Goal: Information Seeking & Learning: Find contact information

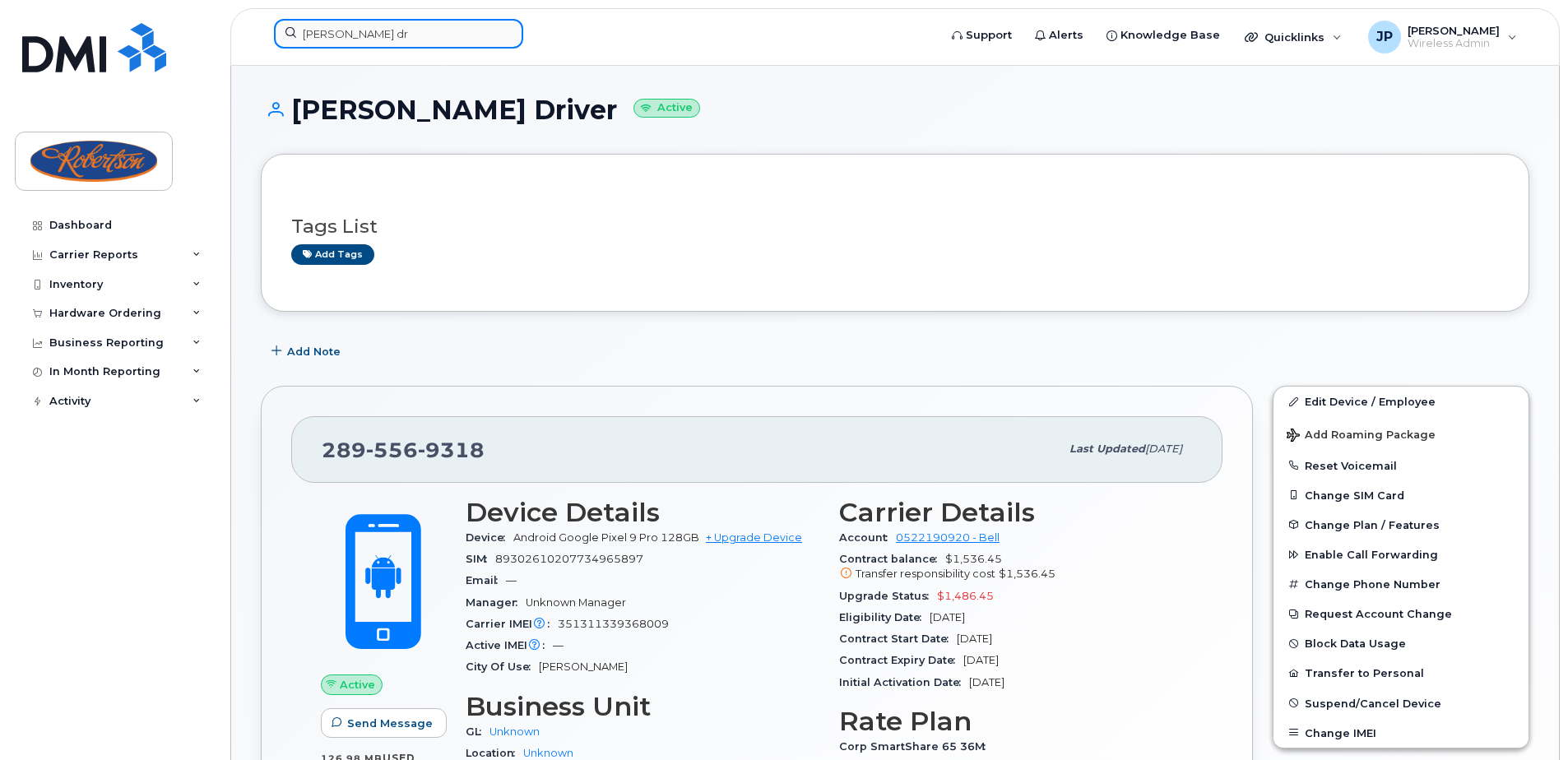
click at [400, 35] on input "[PERSON_NAME] dr" at bounding box center [398, 34] width 249 height 30
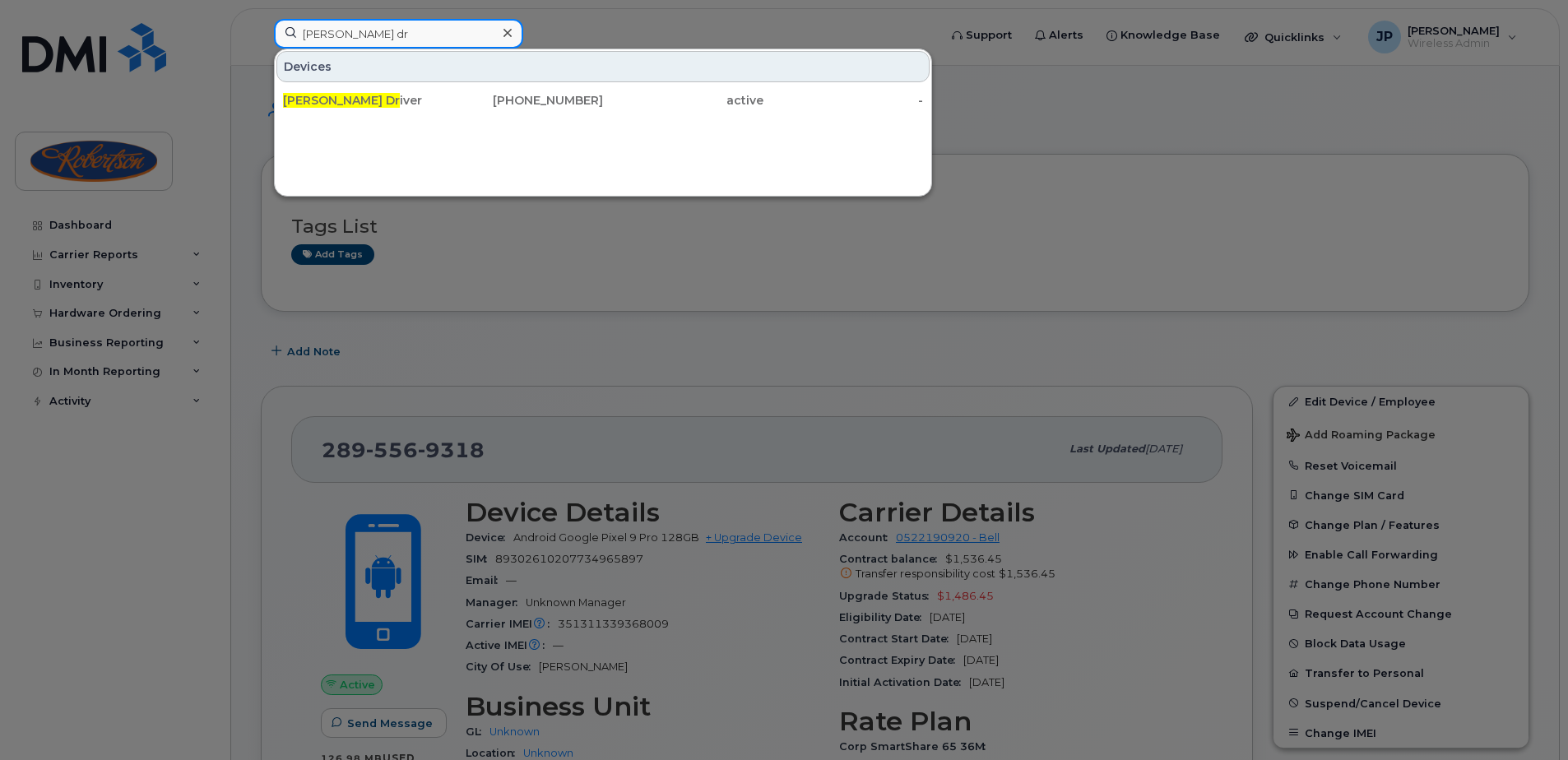
type input "h"
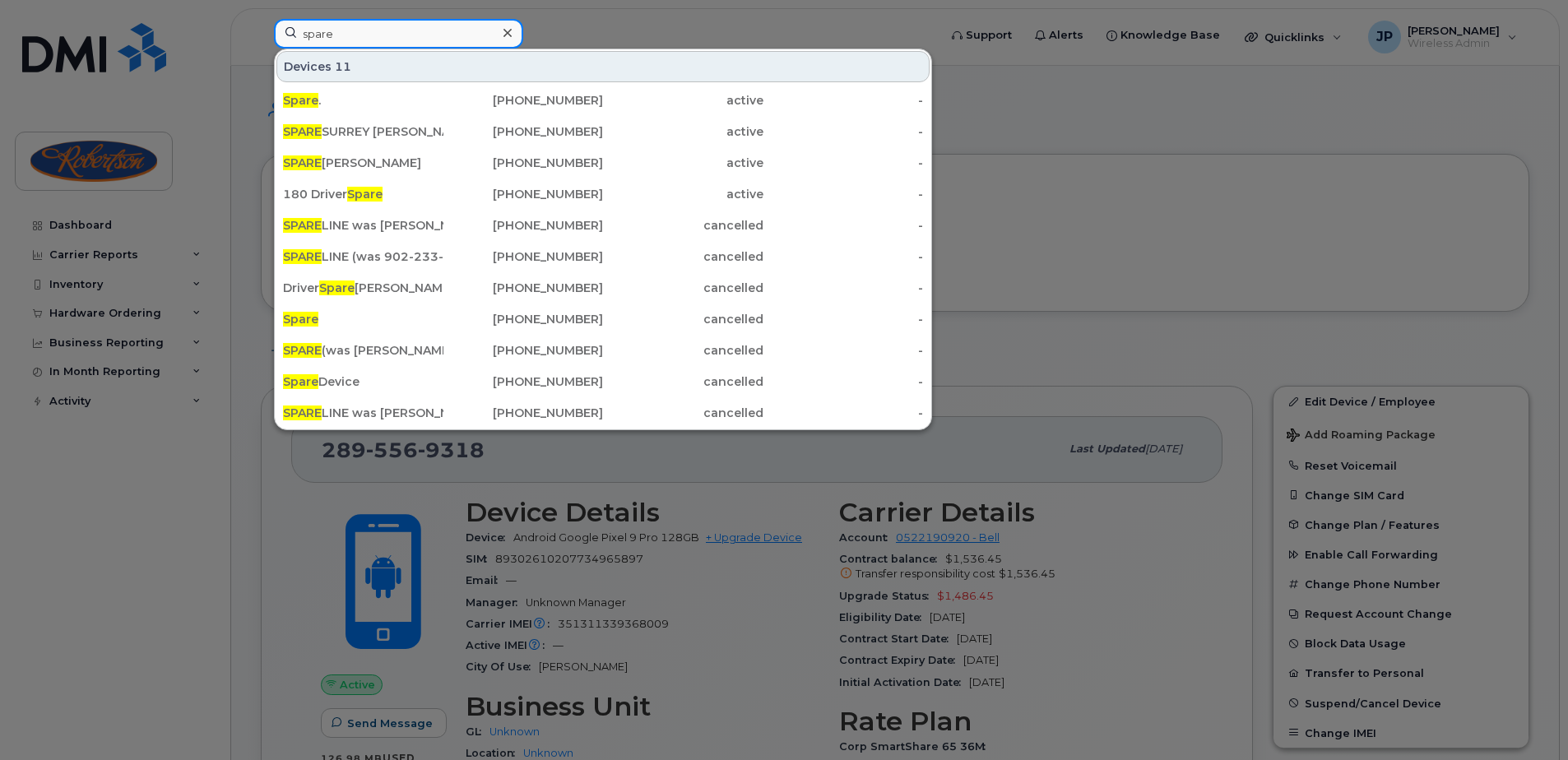
type input "spare"
click at [641, 58] on div "Devices 11" at bounding box center [603, 67] width 653 height 31
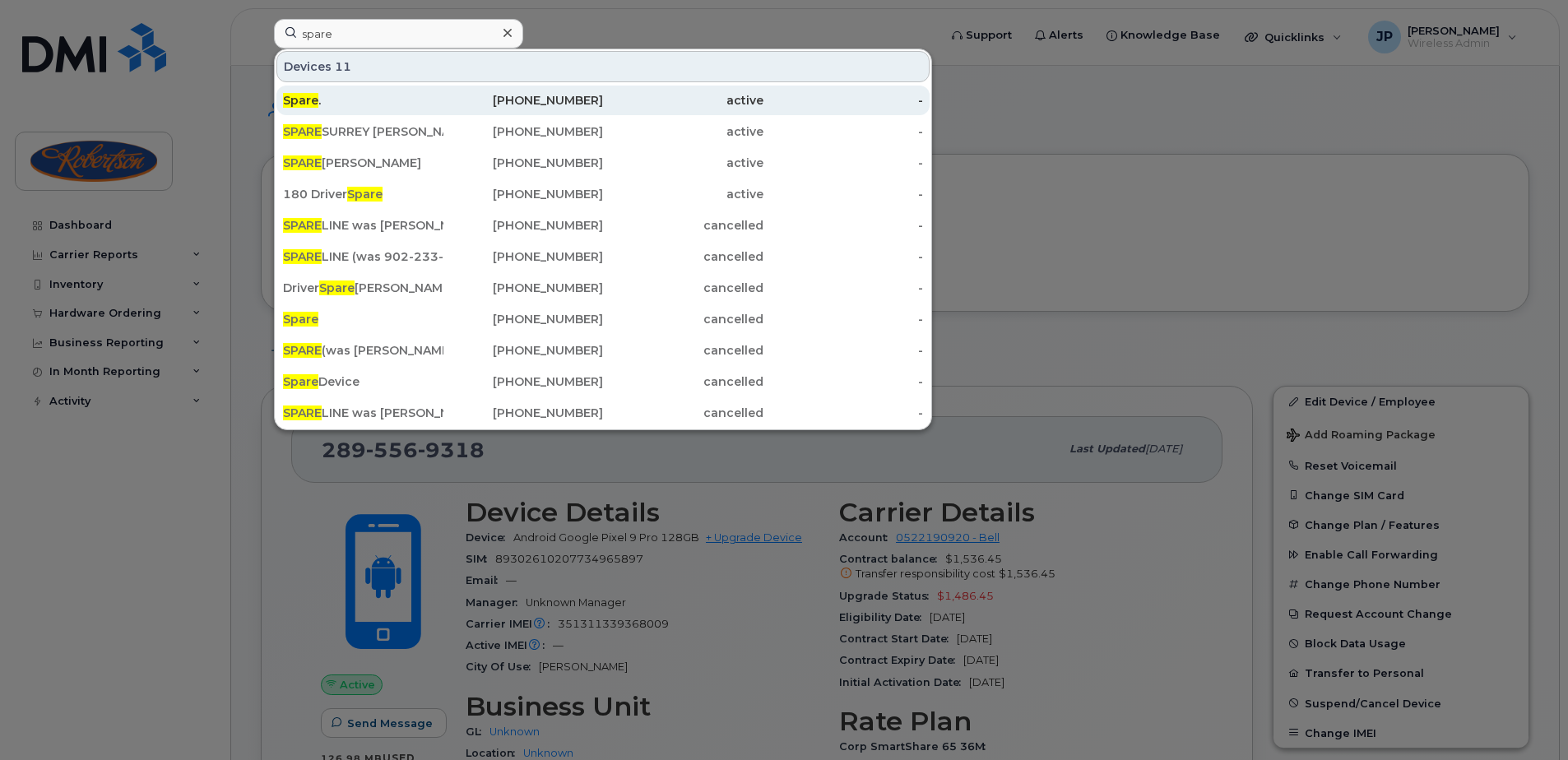
click at [500, 102] on div "[PHONE_NUMBER]" at bounding box center [523, 101] width 161 height 16
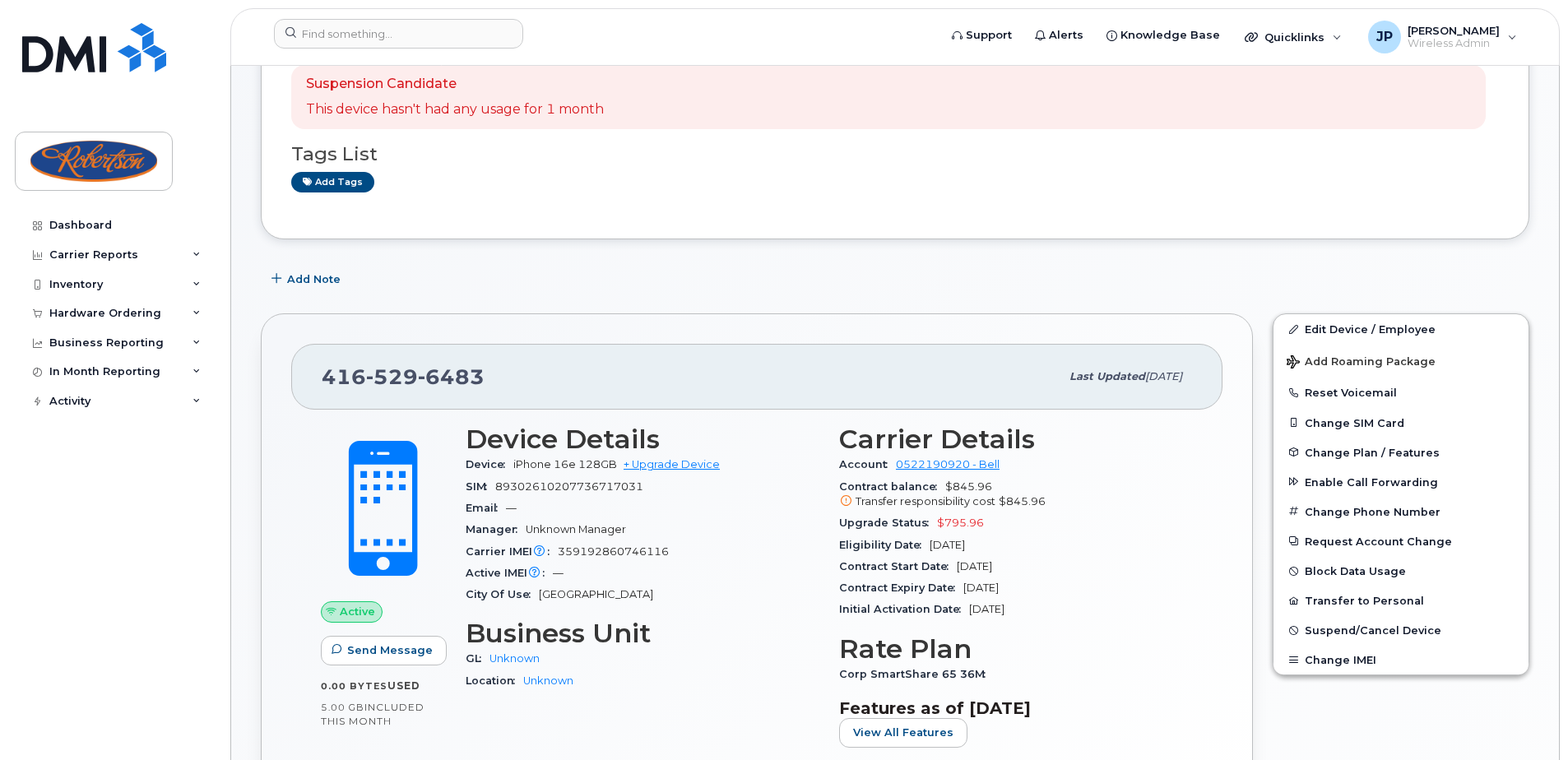
scroll to position [165, 0]
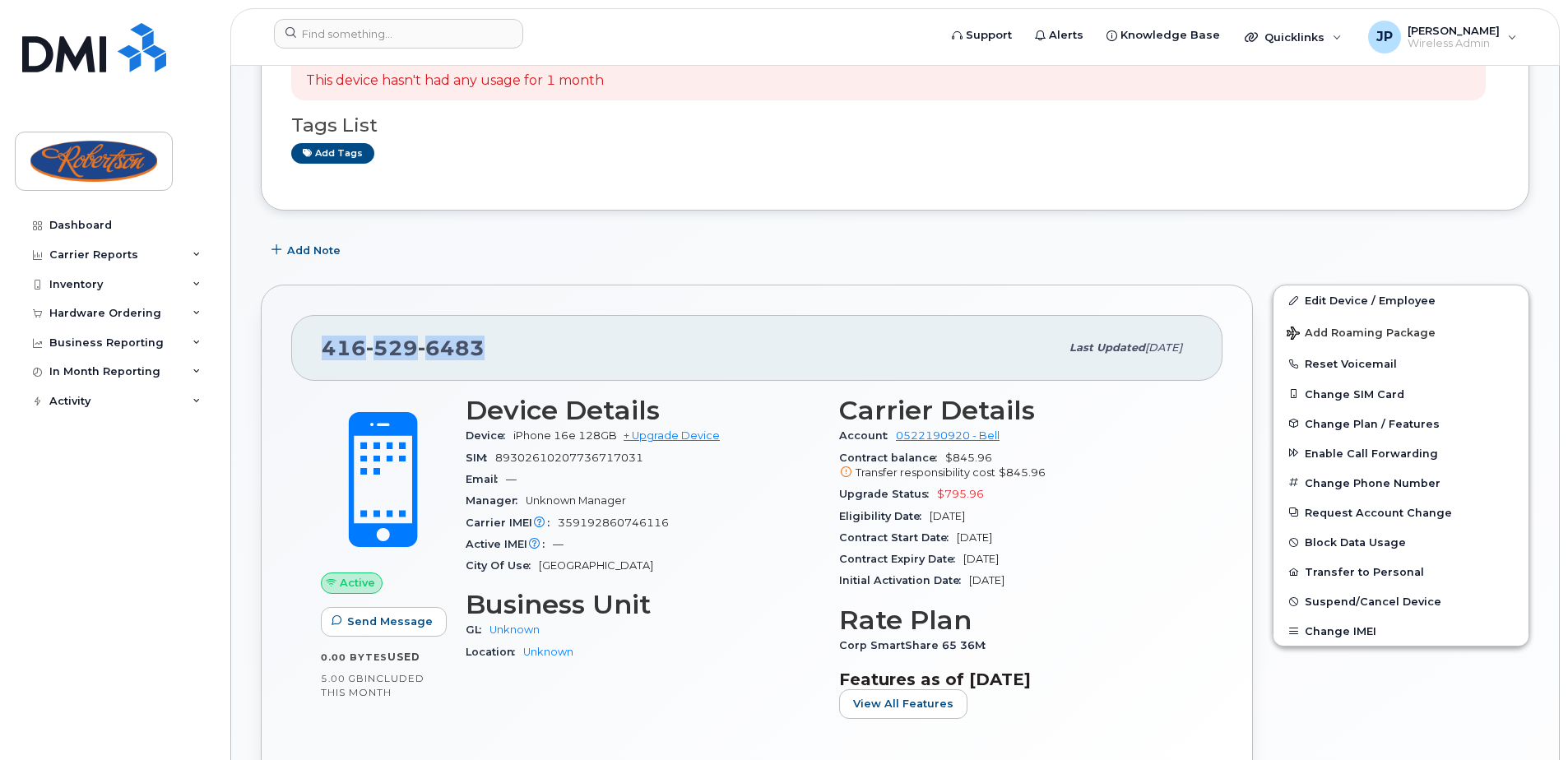
drag, startPoint x: 510, startPoint y: 352, endPoint x: 270, endPoint y: 345, distance: 240.1
click at [270, 345] on div "416 529 6483 Last updated Aug 26, 2025 Active Send Message 0.00 Bytes  used 5.0…" at bounding box center [756, 561] width 992 height 552
copy span "416 529 6483"
click at [523, 352] on div "416 529 6483" at bounding box center [690, 348] width 738 height 35
drag, startPoint x: 491, startPoint y: 354, endPoint x: 324, endPoint y: 364, distance: 167.3
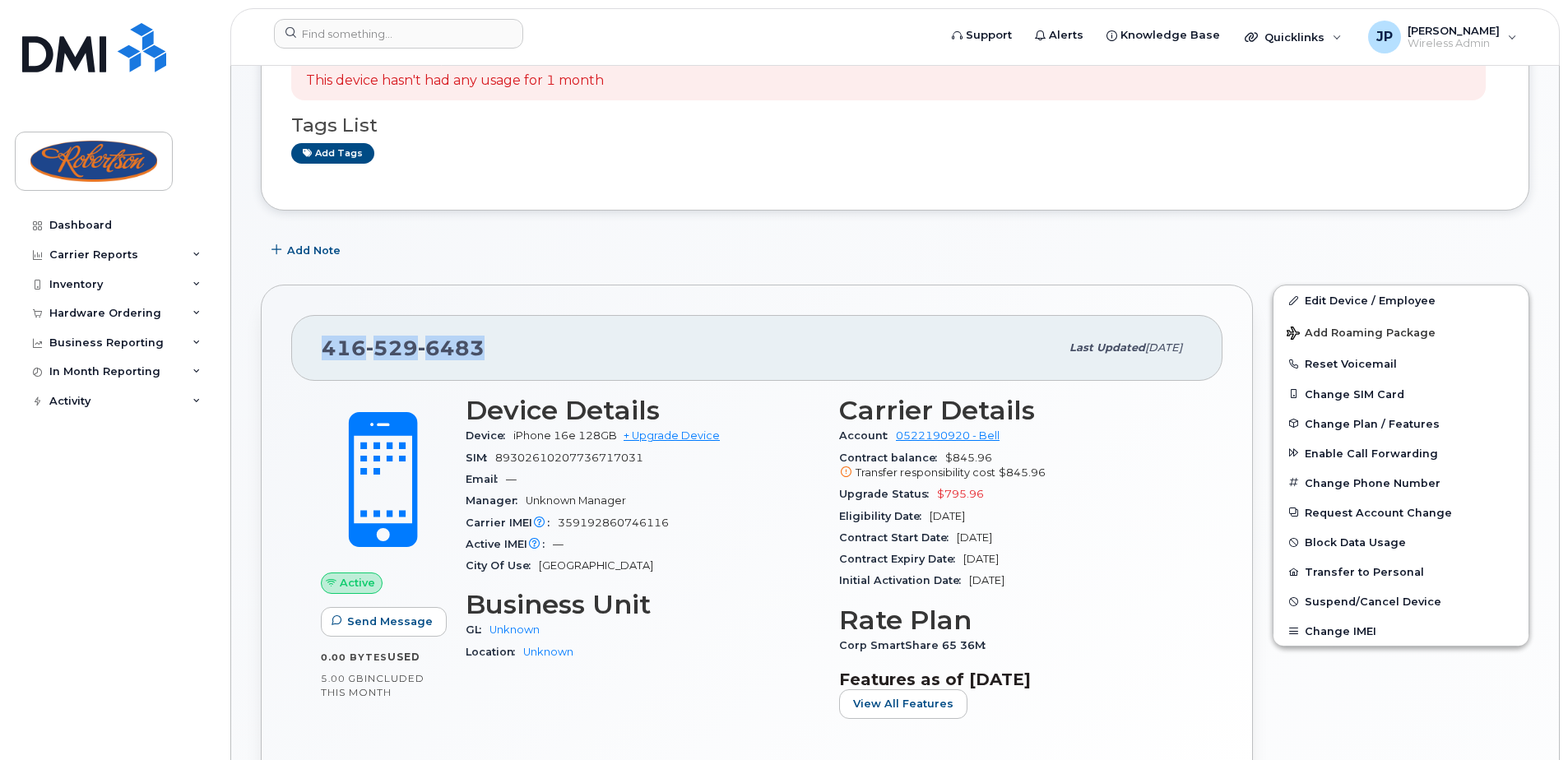
click at [324, 364] on div "416 529 6483" at bounding box center [690, 348] width 738 height 35
copy span "416 529 6483"
